Goal: Transaction & Acquisition: Book appointment/travel/reservation

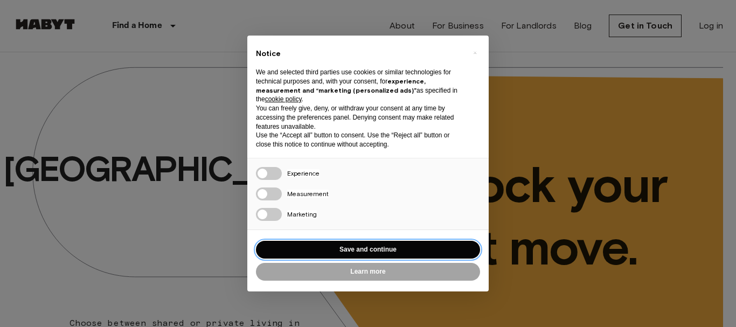
drag, startPoint x: 339, startPoint y: 252, endPoint x: 299, endPoint y: 227, distance: 47.0
click at [339, 251] on button "Save and continue" at bounding box center [368, 250] width 224 height 18
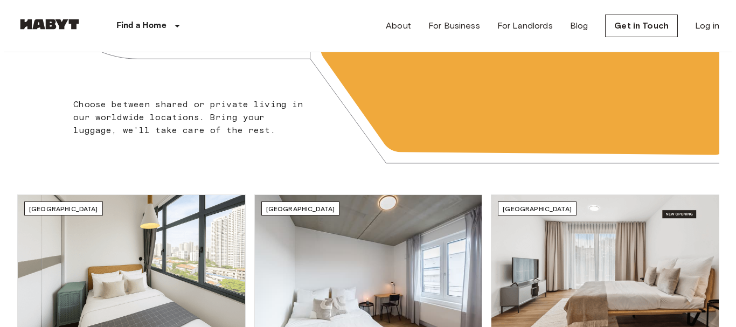
scroll to position [54, 0]
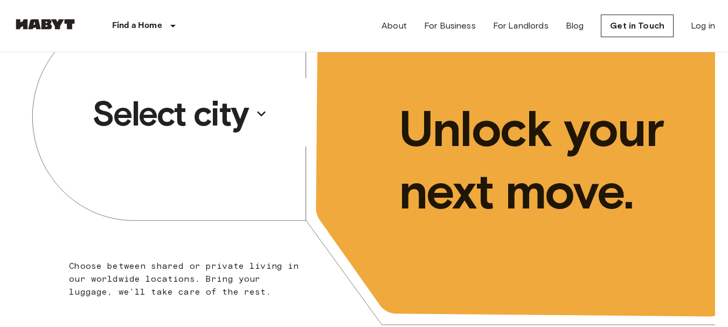
click at [252, 104] on button "Select city" at bounding box center [180, 114] width 184 height 50
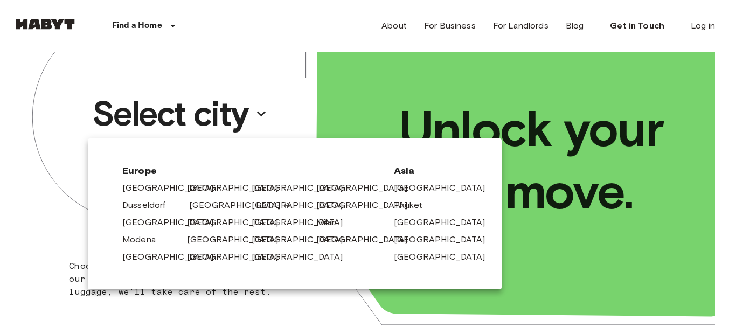
click at [206, 203] on link "[GEOGRAPHIC_DATA]" at bounding box center [240, 205] width 102 height 13
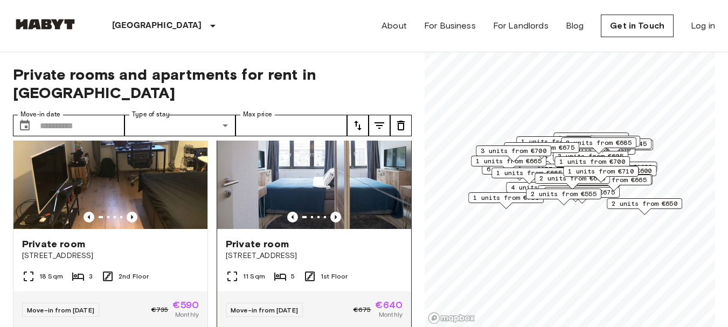
scroll to position [270, 0]
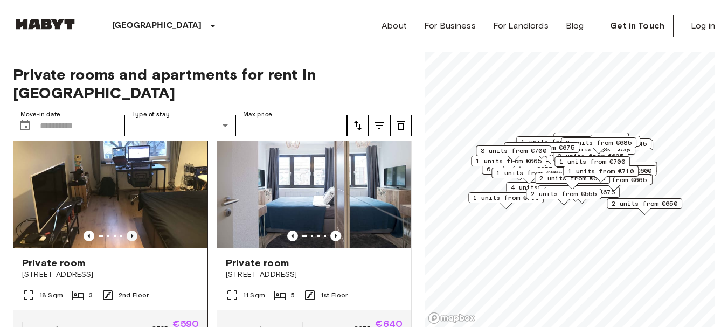
click at [131, 234] on icon "Previous image" at bounding box center [132, 236] width 2 height 4
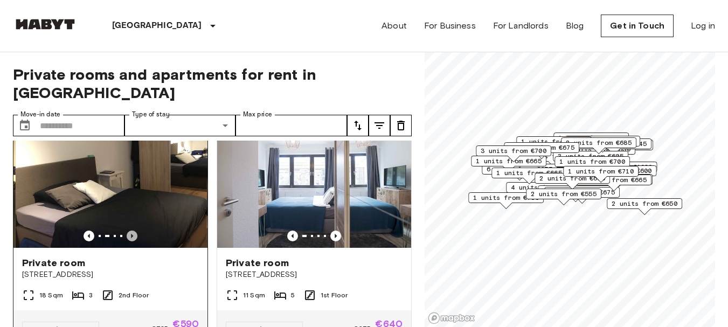
click at [131, 234] on icon "Previous image" at bounding box center [132, 236] width 2 height 4
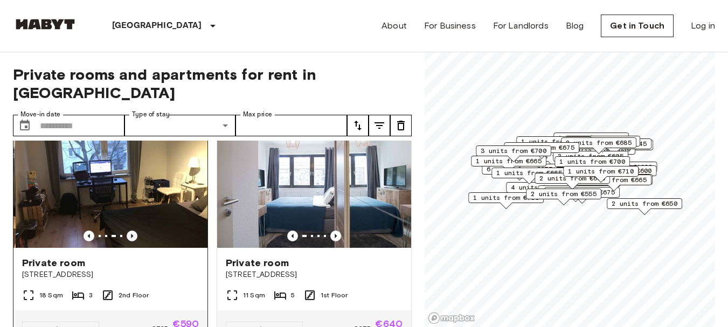
click at [131, 234] on icon "Previous image" at bounding box center [132, 236] width 2 height 4
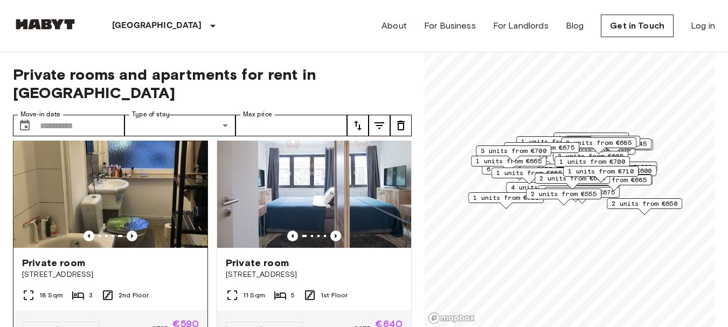
click at [131, 234] on icon "Previous image" at bounding box center [132, 236] width 2 height 4
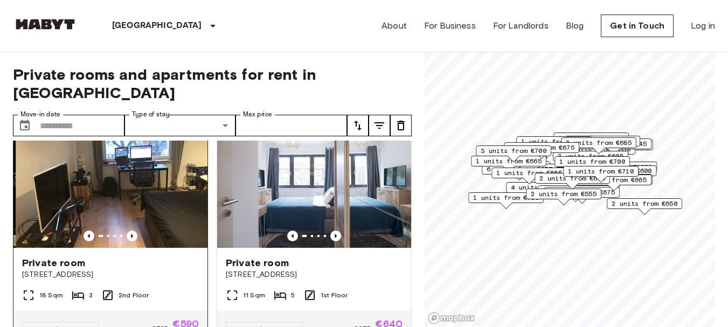
click at [128, 176] on img at bounding box center [113, 183] width 194 height 129
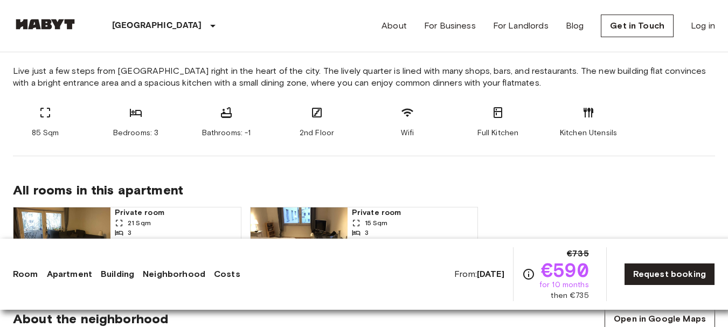
scroll to position [270, 0]
